Goal: Information Seeking & Learning: Learn about a topic

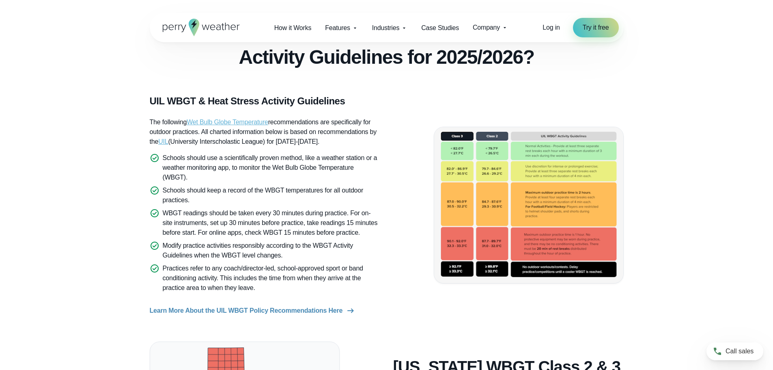
scroll to position [203, 0]
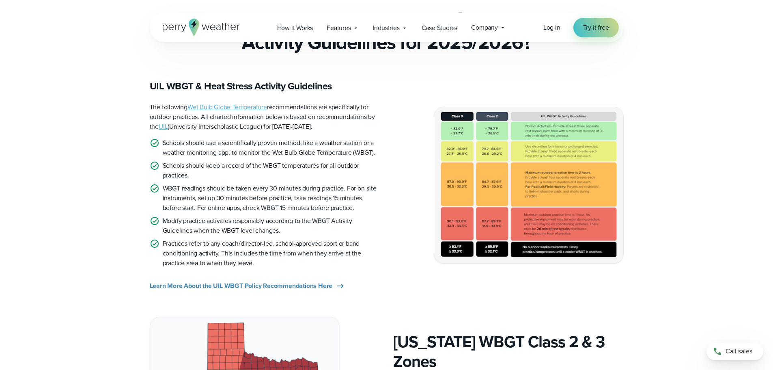
click at [229, 107] on link "Wet Bulb Globe Temperature" at bounding box center [228, 106] width 80 height 9
click at [476, 109] on img at bounding box center [528, 184] width 189 height 155
click at [527, 110] on img at bounding box center [528, 184] width 189 height 155
click at [622, 257] on img at bounding box center [528, 184] width 189 height 155
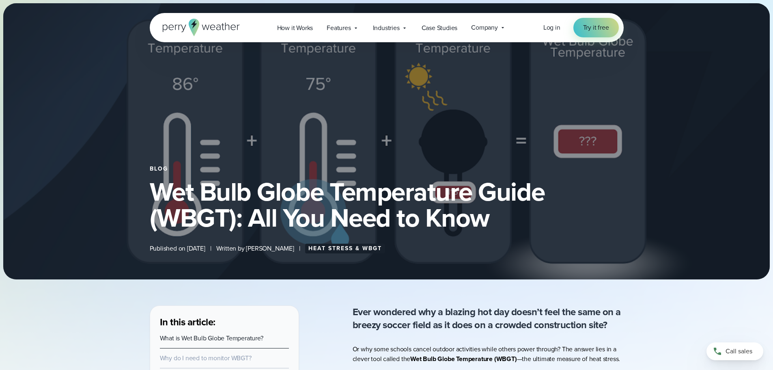
select select "***"
